Goal: Information Seeking & Learning: Learn about a topic

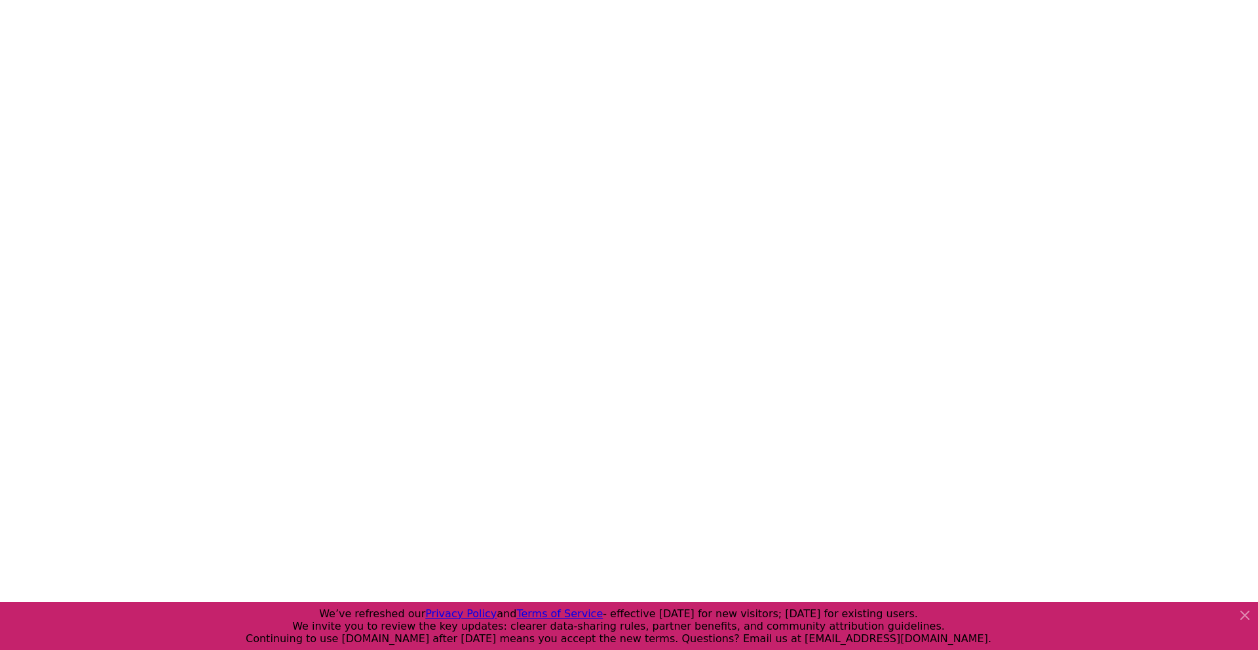
scroll to position [278, 0]
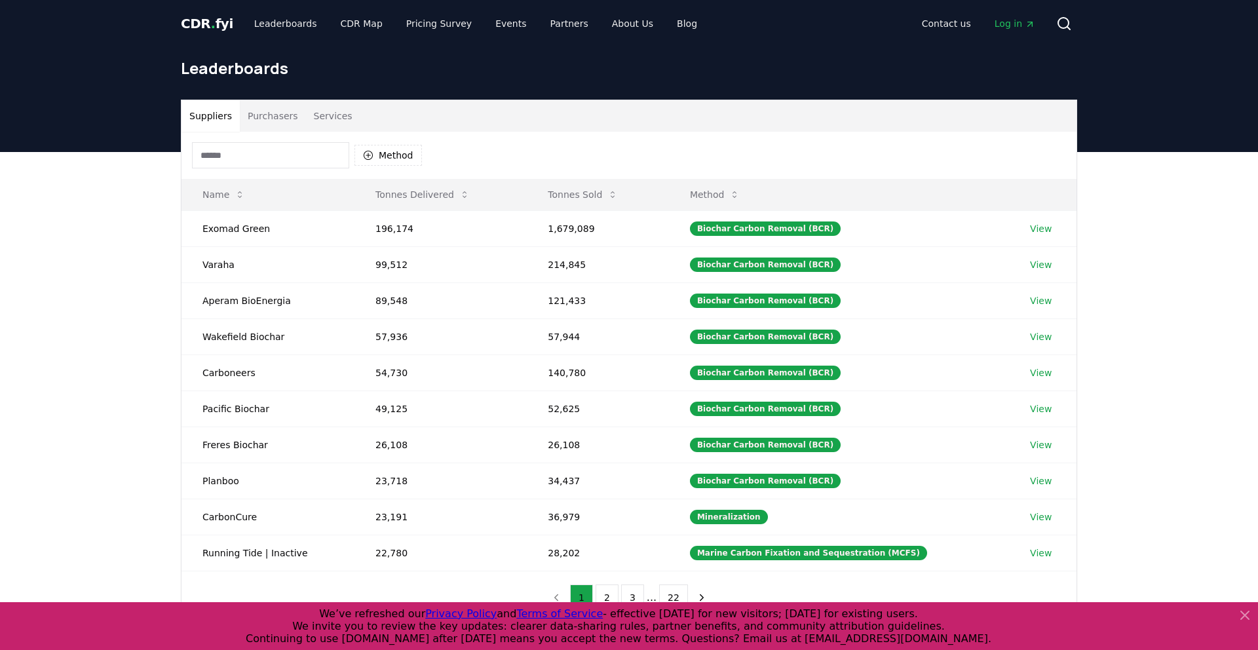
click at [280, 115] on button "Purchasers" at bounding box center [273, 115] width 66 height 31
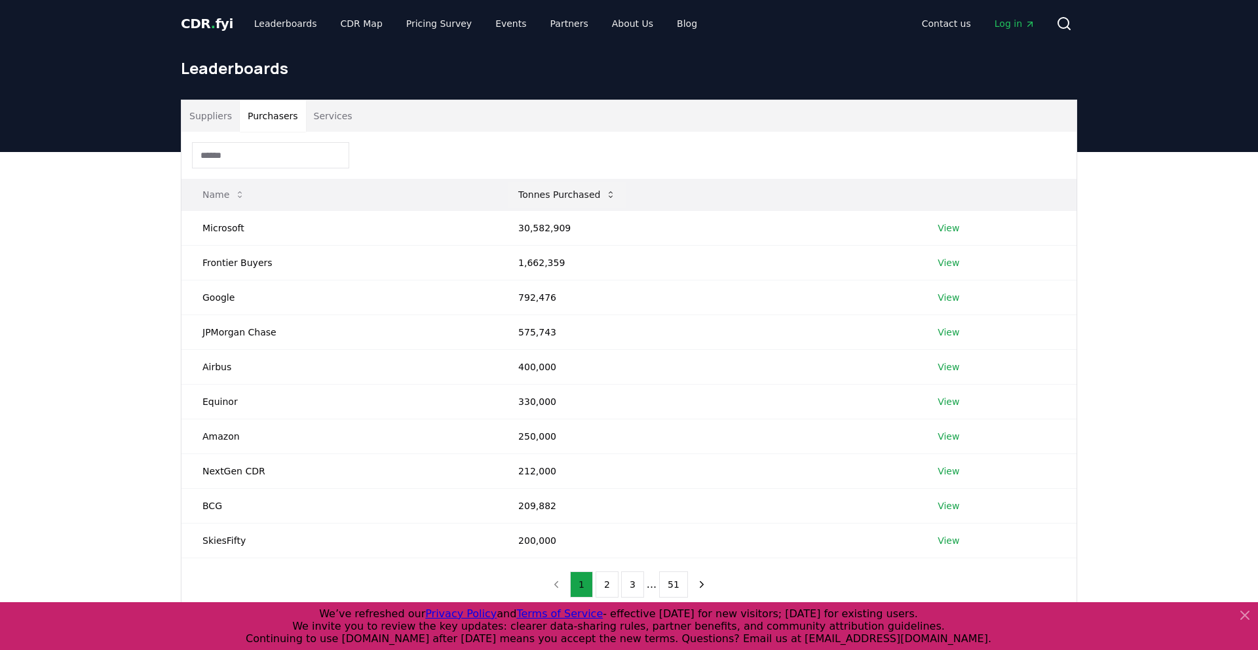
click at [593, 195] on button "Tonnes Purchased" at bounding box center [567, 195] width 119 height 26
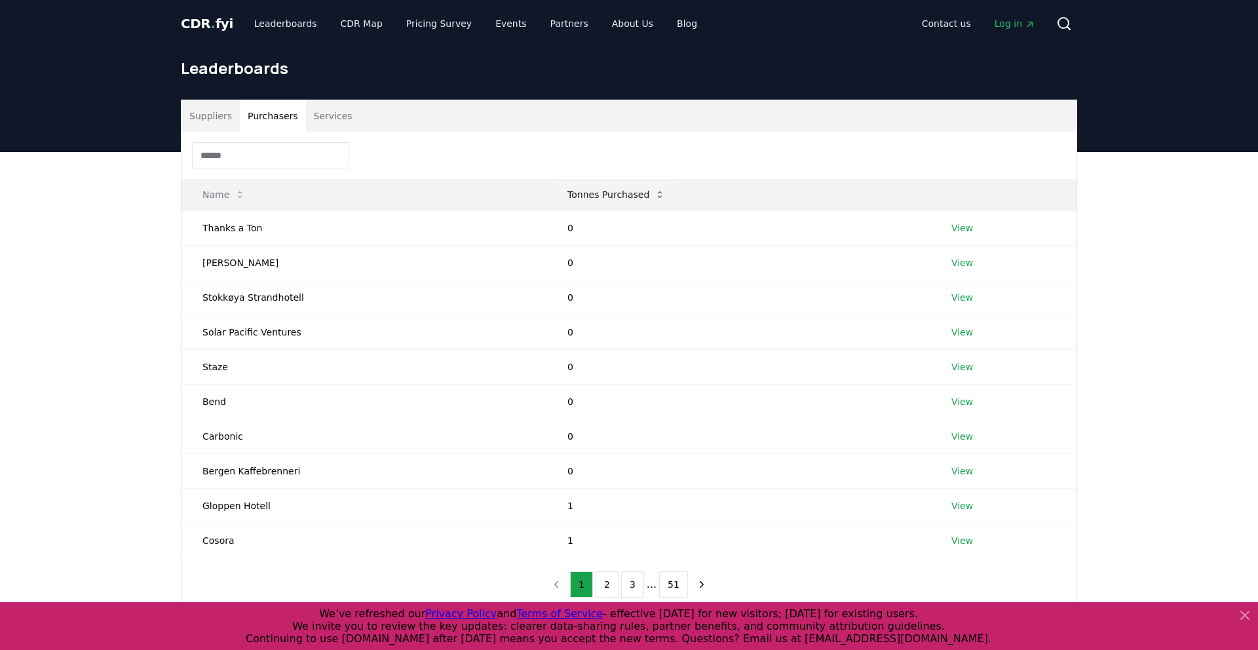
click at [593, 195] on button "Tonnes Purchased" at bounding box center [616, 195] width 119 height 26
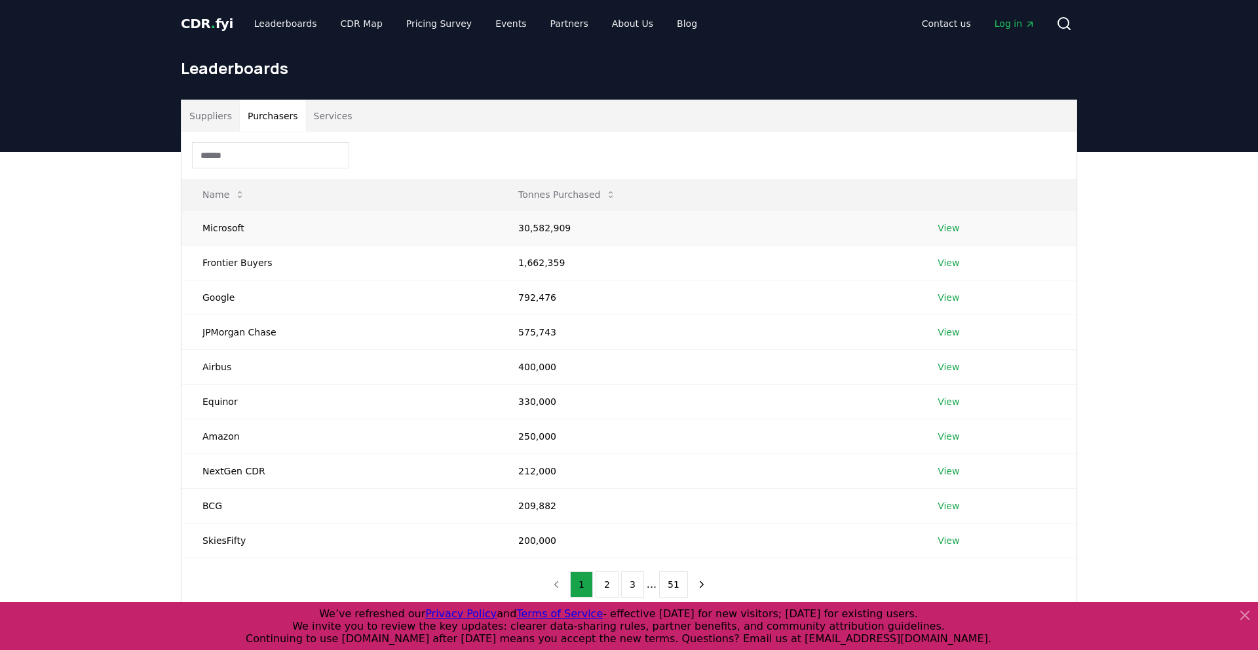
click at [955, 221] on link "View" at bounding box center [949, 227] width 22 height 13
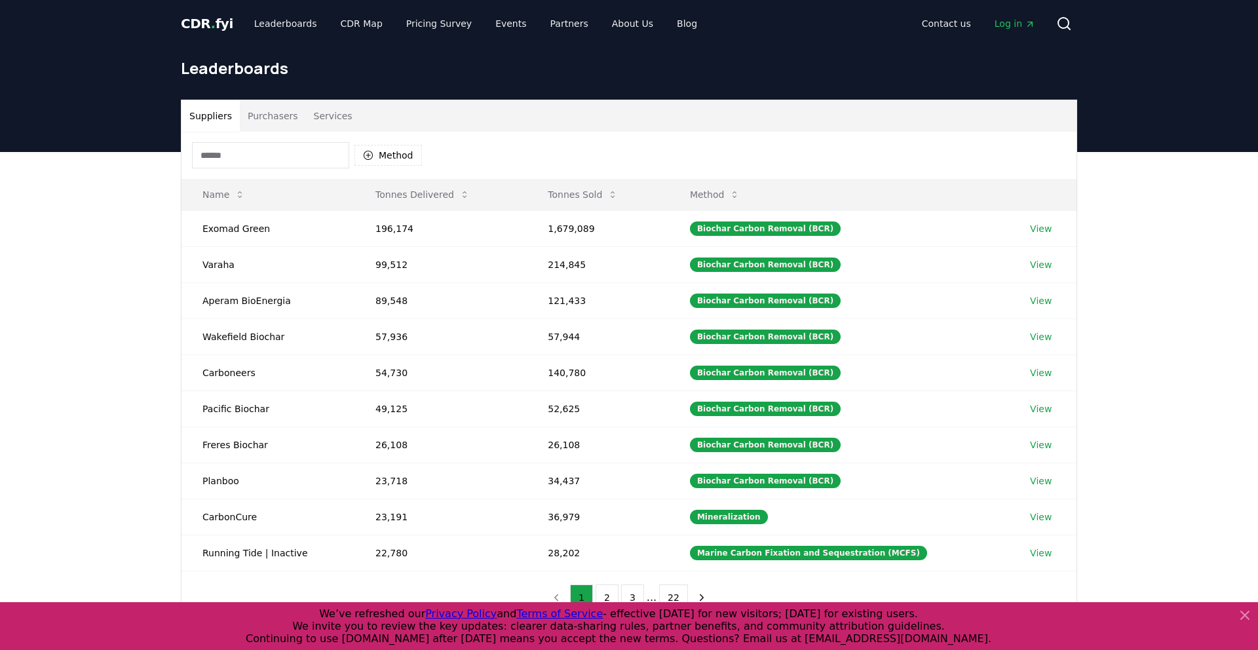
click at [1011, 22] on span "Log in" at bounding box center [1015, 23] width 41 height 13
click at [265, 125] on button "Purchasers" at bounding box center [273, 115] width 66 height 31
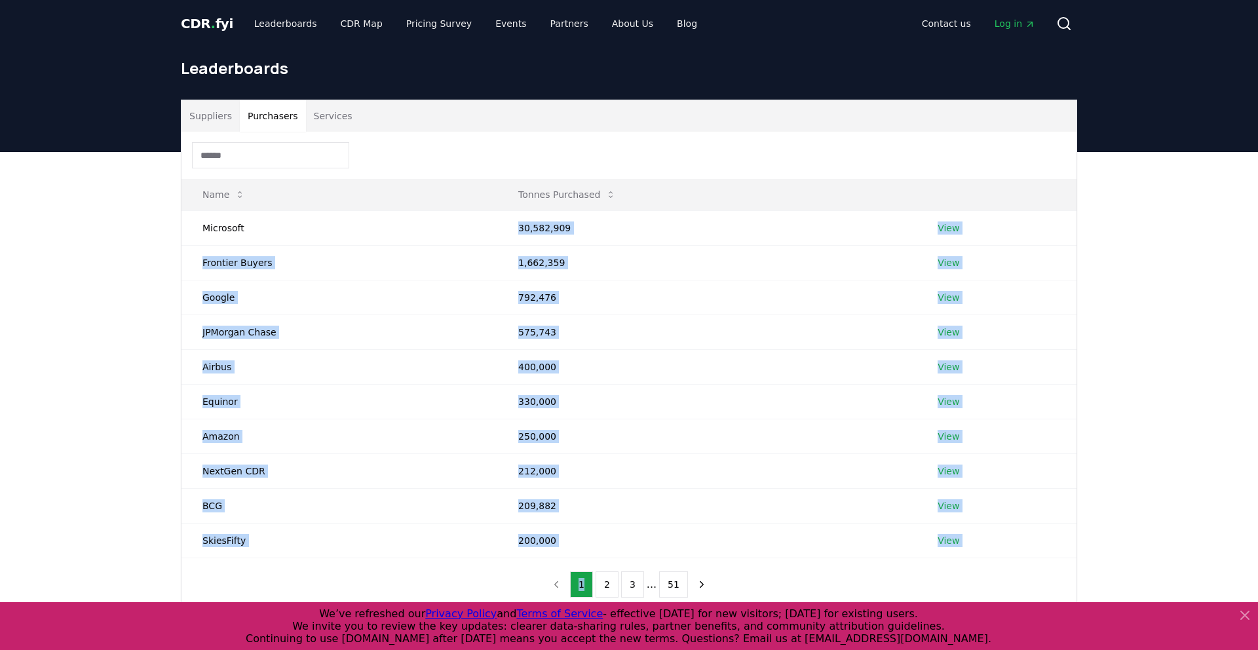
drag, startPoint x: 508, startPoint y: 220, endPoint x: 605, endPoint y: 564, distance: 356.8
click at [605, 564] on div "Name Tonnes Purchased Microsoft 30,582,909 View Frontier Buyers 1,662,359 View …" at bounding box center [629, 371] width 895 height 479
